Goal: Navigation & Orientation: Find specific page/section

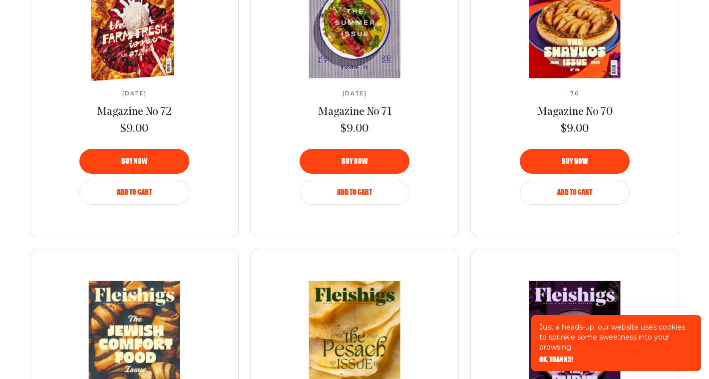
scroll to position [791, 0]
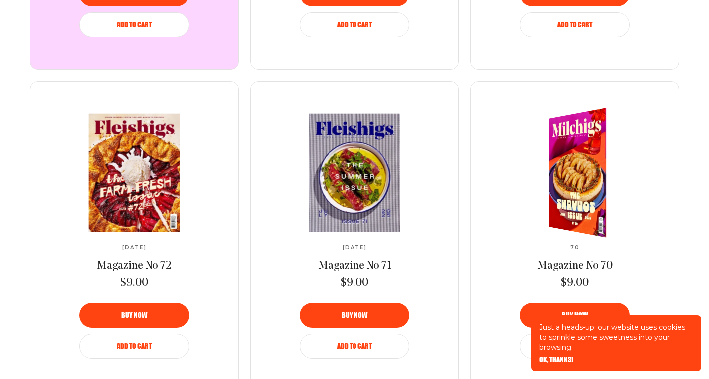
click at [572, 162] on img at bounding box center [584, 172] width 106 height 141
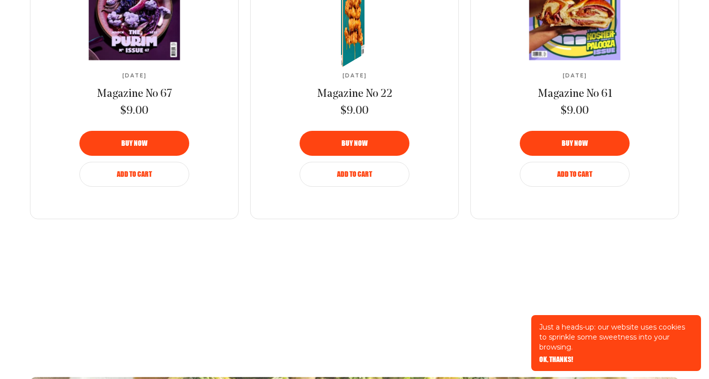
scroll to position [798, 0]
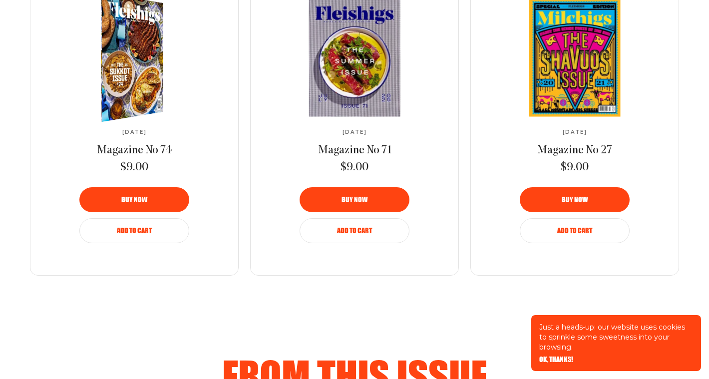
scroll to position [742, 0]
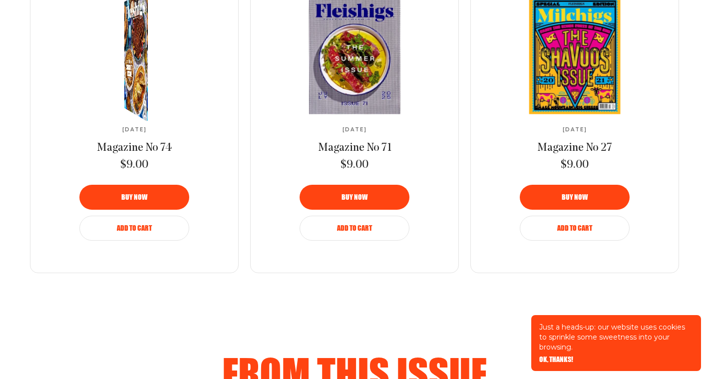
click at [143, 129] on img at bounding box center [138, 55] width 42 height 148
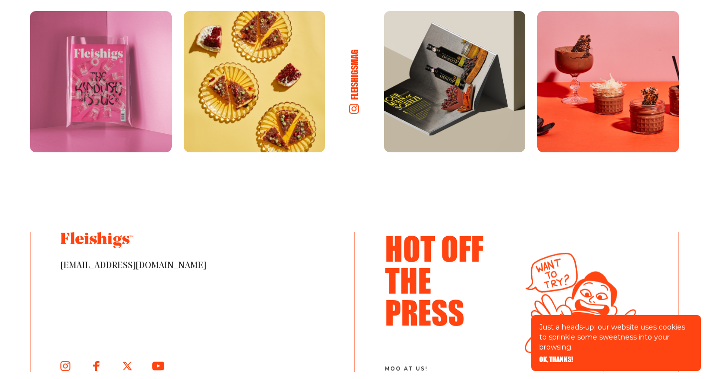
scroll to position [1725, 0]
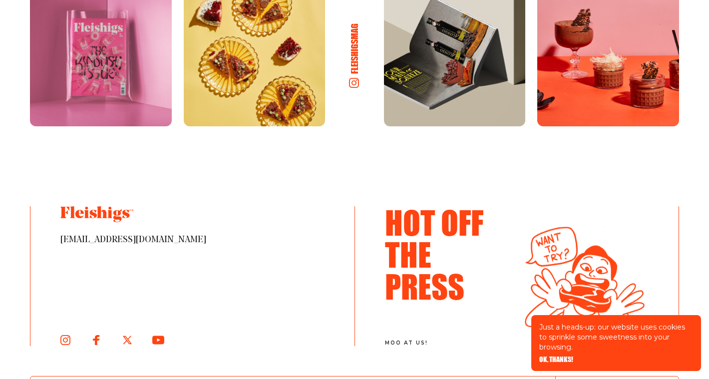
click at [595, 127] on img at bounding box center [608, 56] width 142 height 142
click at [351, 76] on h6 "fleishigsmag" at bounding box center [354, 47] width 12 height 55
